Goal: Check status: Check status

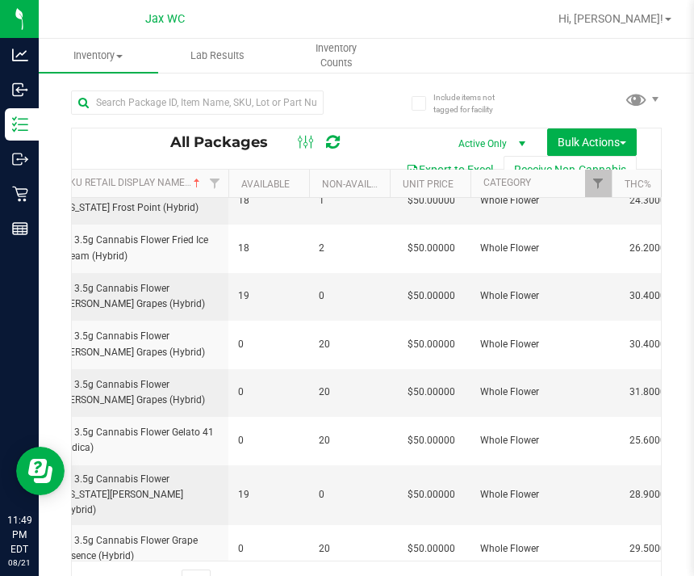
scroll to position [0, 329]
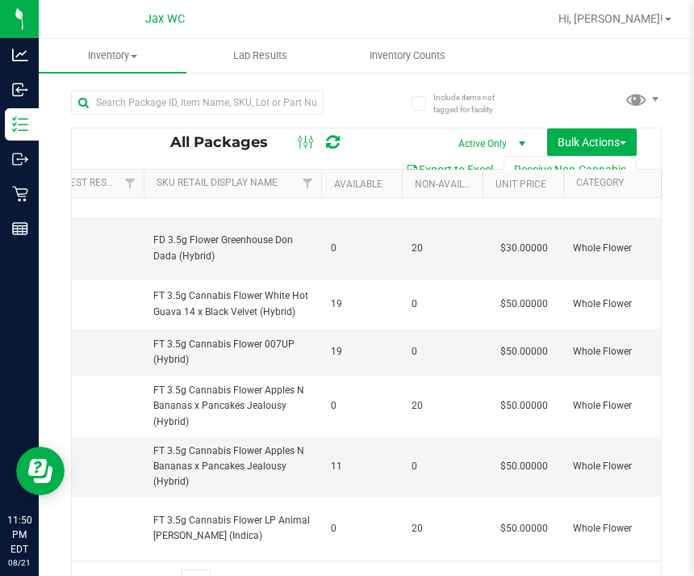
click at [258, 180] on link "Sku Retail Display Name" at bounding box center [217, 182] width 121 height 11
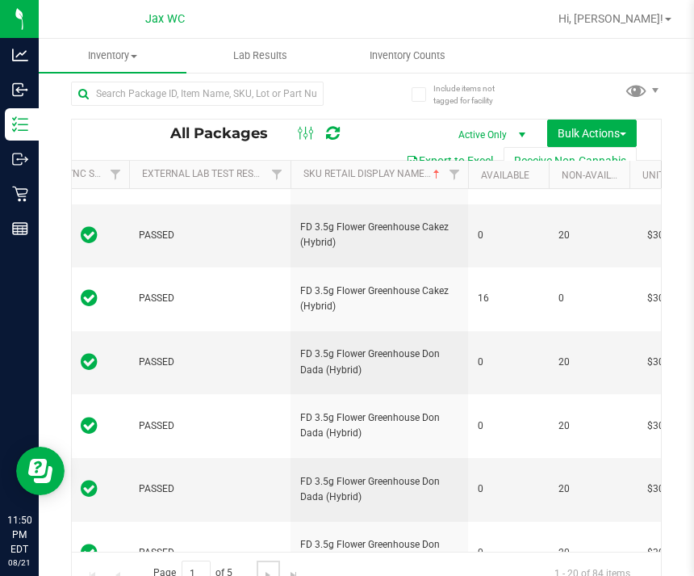
click at [265, 568] on span "Go to the next page" at bounding box center [268, 574] width 13 height 13
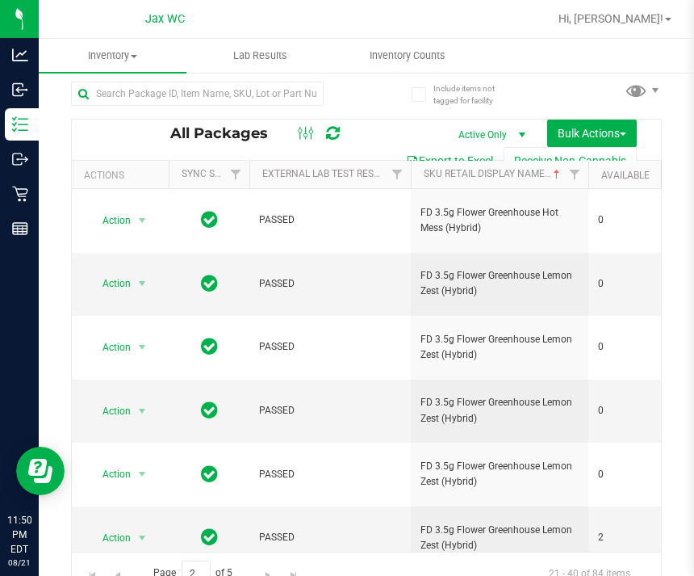
click at [266, 575] on html "Analytics Inbound Inventory Outbound Retail Reports 11:50 PM EDT 08/21/2025 08/…" at bounding box center [347, 288] width 694 height 576
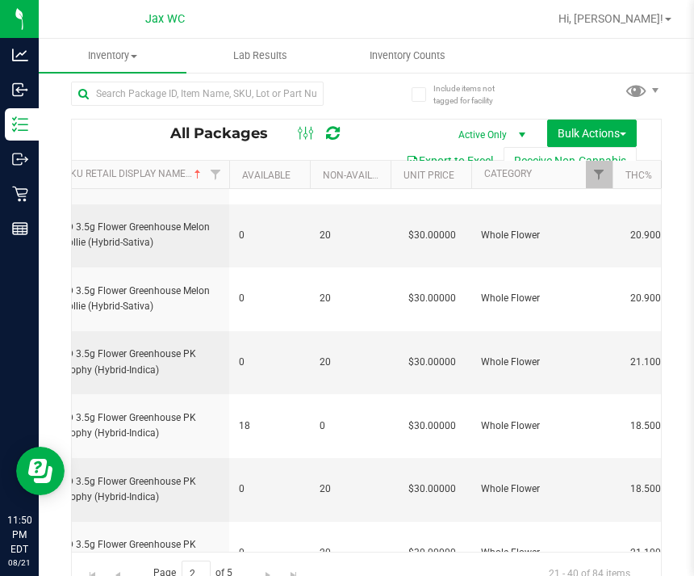
click at [262, 575] on html "Analytics Inbound Inventory Outbound Retail Reports 11:50 PM EDT 08/21/2025 08/…" at bounding box center [347, 288] width 694 height 576
click at [267, 575] on html "Analytics Inbound Inventory Outbound Retail Reports 11:50 PM EDT 08/21/2025 08/…" at bounding box center [347, 288] width 694 height 576
click at [262, 575] on html "Analytics Inbound Inventory Outbound Retail Reports 11:50 PM EDT 08/21/2025 08/…" at bounding box center [347, 288] width 694 height 576
click at [269, 575] on html "Analytics Inbound Inventory Outbound Retail Reports 11:50 PM EDT 08/21/2025 08/…" at bounding box center [347, 288] width 694 height 576
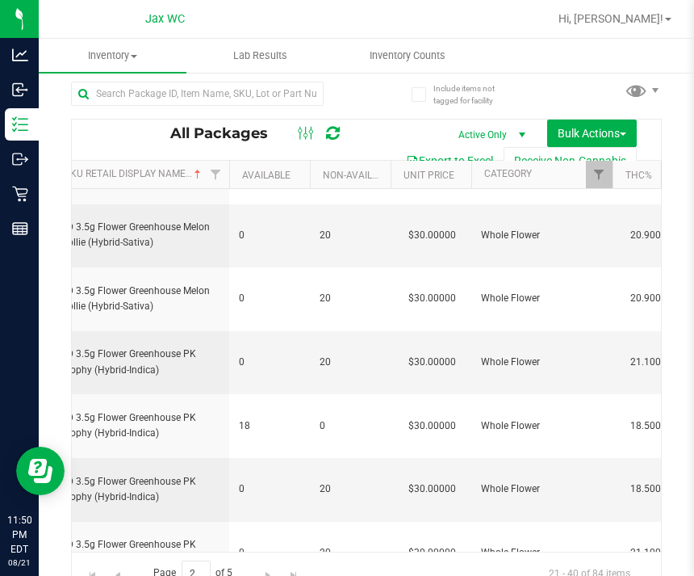
click at [260, 575] on html "Analytics Inbound Inventory Outbound Retail Reports 11:50 PM EDT 08/21/2025 08/…" at bounding box center [347, 288] width 694 height 576
click at [269, 575] on html "Analytics Inbound Inventory Outbound Retail Reports 11:50 PM EDT 08/21/2025 08/…" at bounding box center [347, 288] width 694 height 576
click at [266, 575] on html "Analytics Inbound Inventory Outbound Retail Reports 11:50 PM EDT 08/21/2025 08/…" at bounding box center [347, 288] width 694 height 576
click at [269, 568] on span "Go to the next page" at bounding box center [268, 574] width 13 height 13
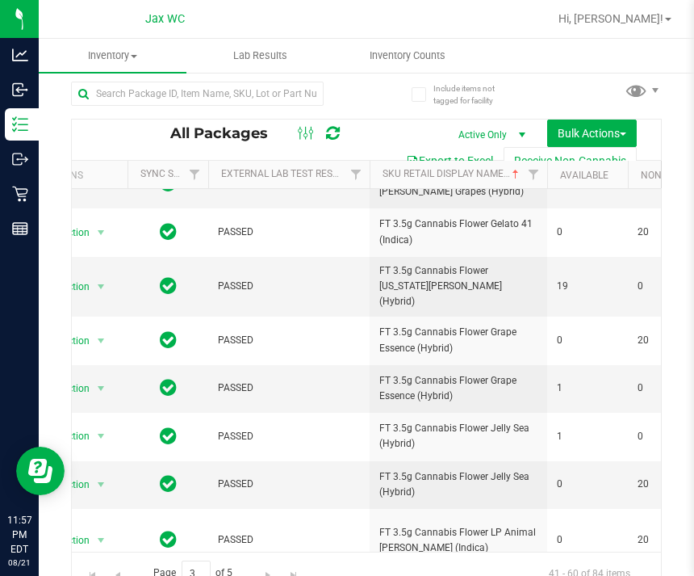
click at [14, 182] on div "Retail" at bounding box center [22, 194] width 34 height 32
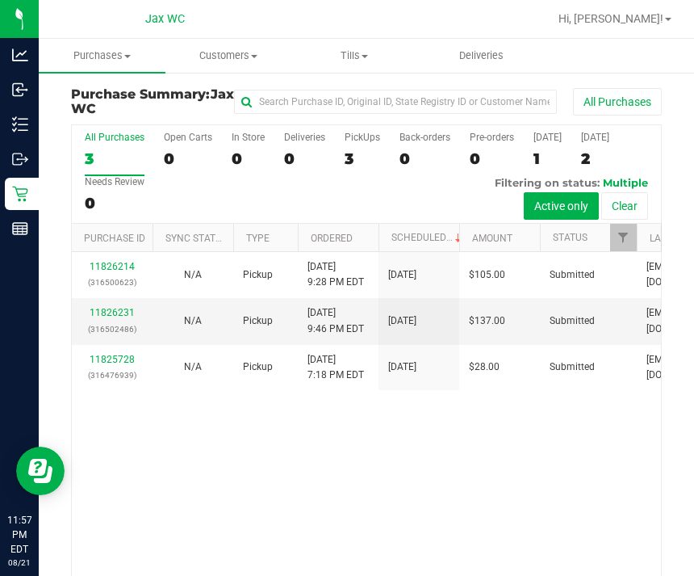
click at [297, 314] on td "Pickup" at bounding box center [265, 321] width 65 height 46
click at [120, 272] on link "11826214" at bounding box center [112, 266] width 45 height 11
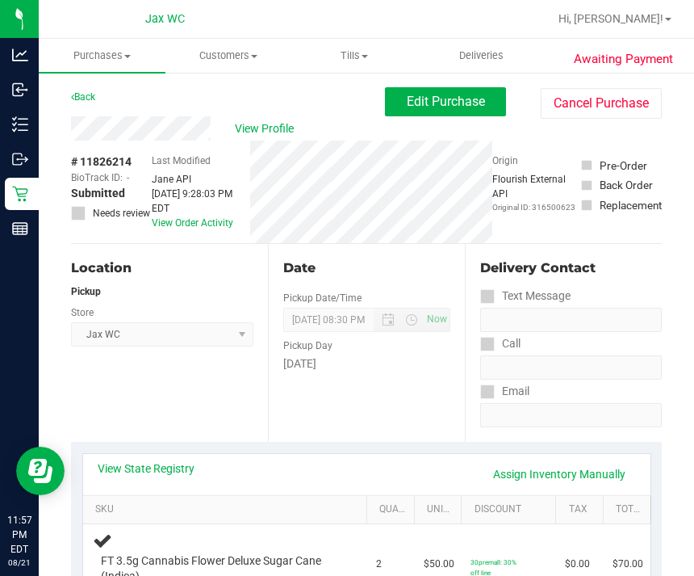
click at [169, 466] on link "View State Registry" at bounding box center [146, 468] width 97 height 16
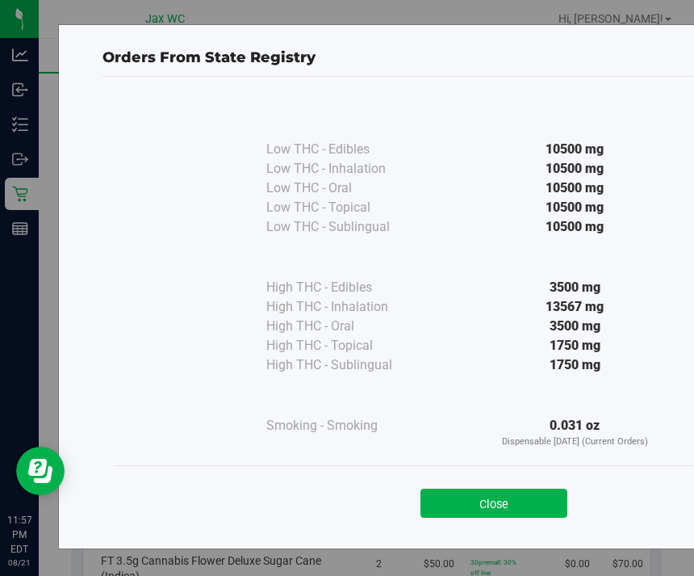
click at [488, 511] on button "Close" at bounding box center [494, 502] width 147 height 29
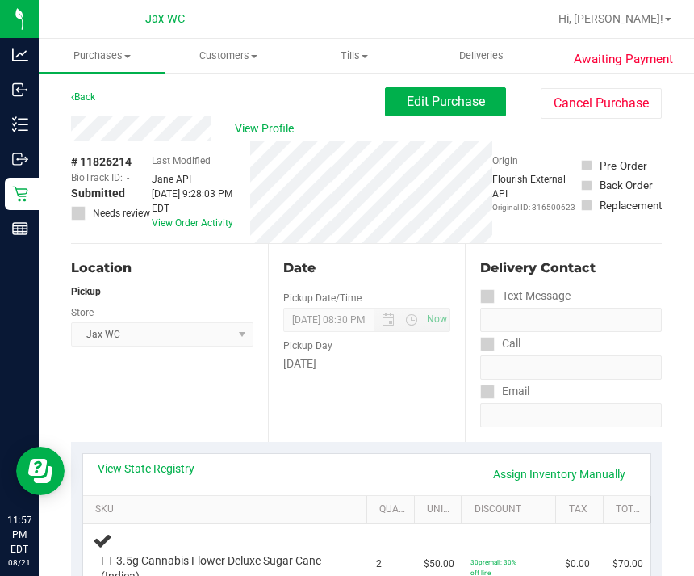
click at [88, 93] on link "Back" at bounding box center [83, 96] width 24 height 11
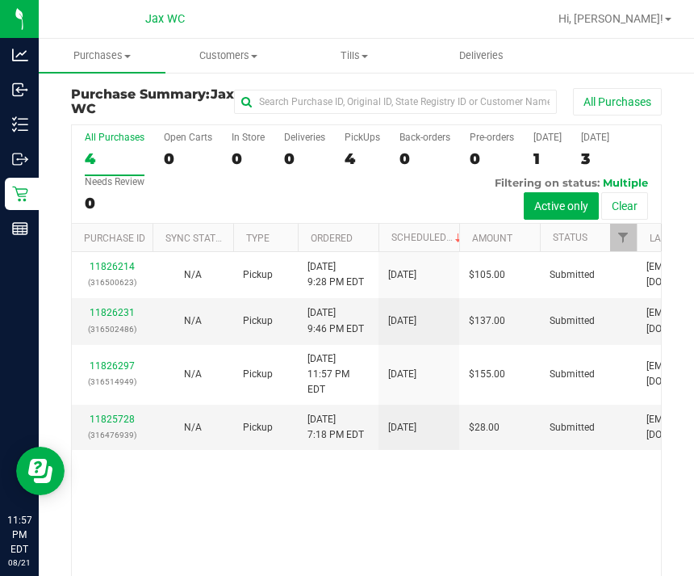
click at [123, 308] on link "11826231" at bounding box center [112, 312] width 45 height 11
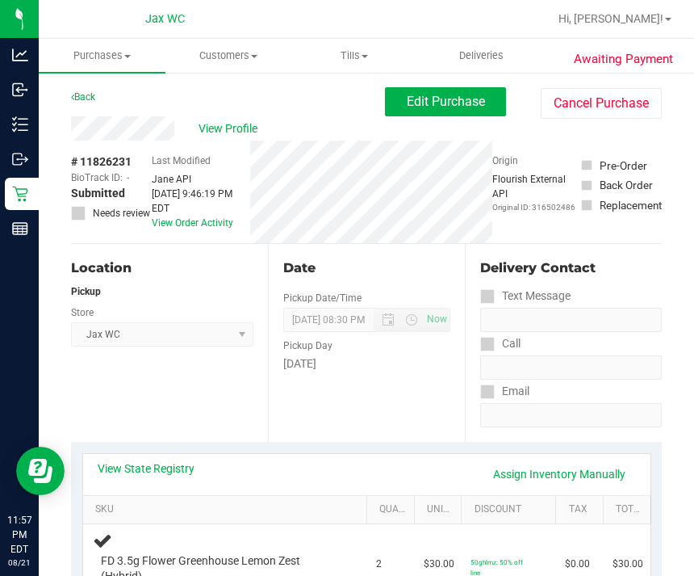
click at [86, 102] on link "Back" at bounding box center [83, 96] width 24 height 11
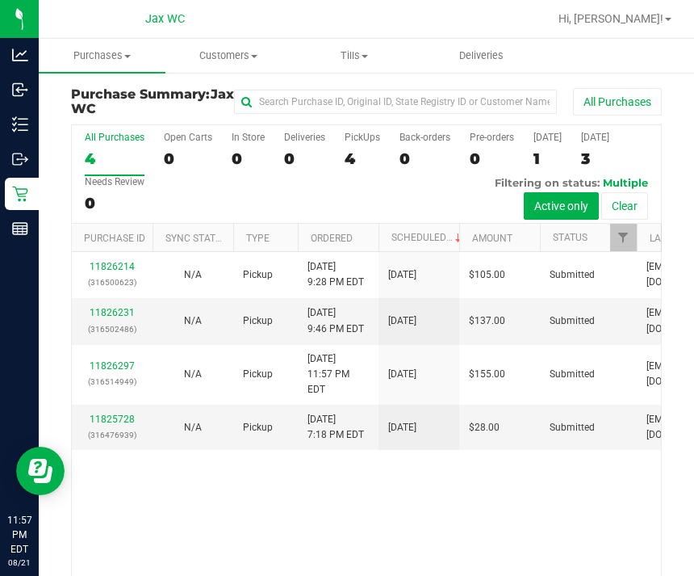
click at [128, 404] on td "11825728 (316476939)" at bounding box center [112, 426] width 81 height 45
click at [113, 413] on link "11825728" at bounding box center [112, 418] width 45 height 11
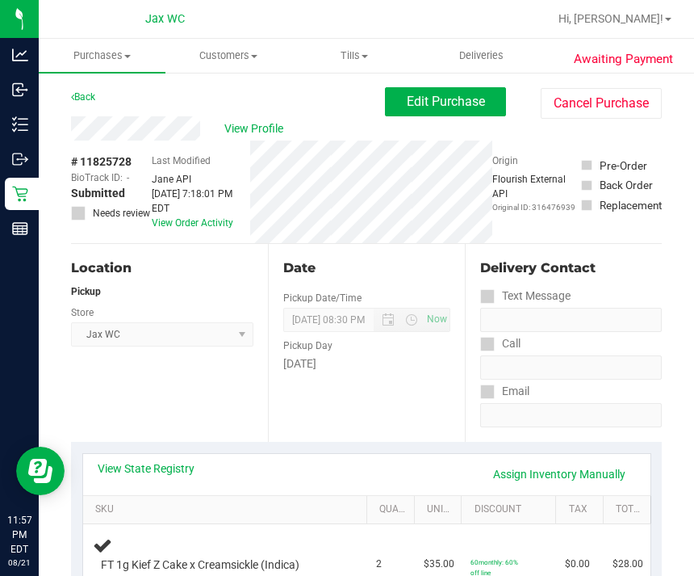
click at [89, 98] on link "Back" at bounding box center [83, 96] width 24 height 11
